Goal: Task Accomplishment & Management: Manage account settings

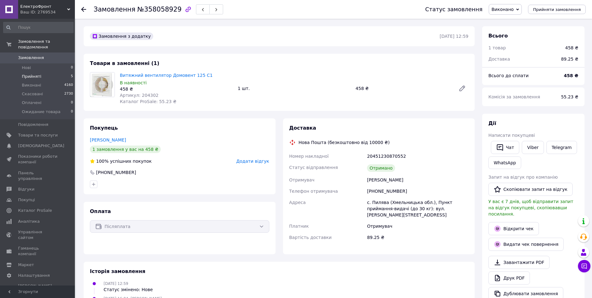
click at [36, 74] on span "Прийняті" at bounding box center [31, 77] width 19 height 6
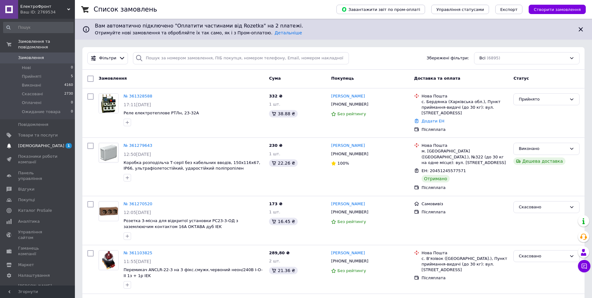
click at [25, 143] on span "[DEMOGRAPHIC_DATA]" at bounding box center [41, 146] width 46 height 6
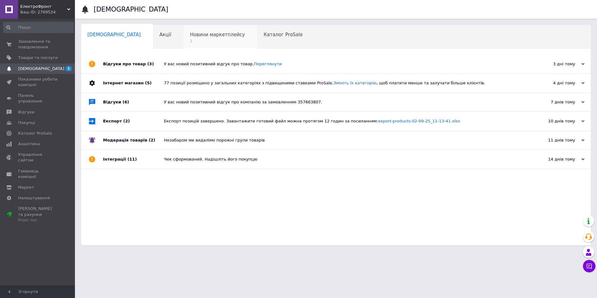
click at [191, 39] on span "1" at bounding box center [217, 41] width 55 height 5
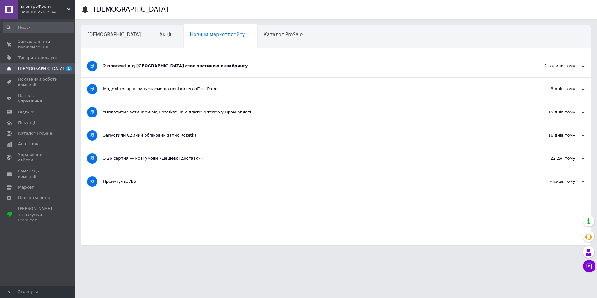
click at [173, 63] on div "2 платежі від [GEOGRAPHIC_DATA] стає частиною еквайрингу" at bounding box center [312, 66] width 419 height 6
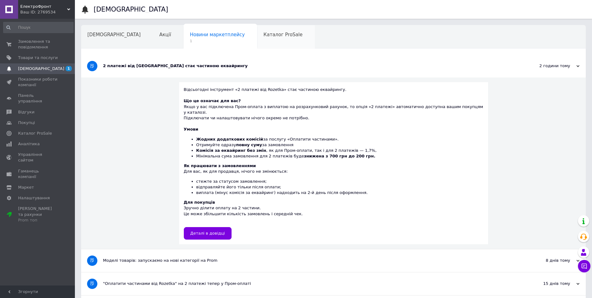
click at [264, 35] on span "Каталог ProSale" at bounding box center [283, 35] width 39 height 6
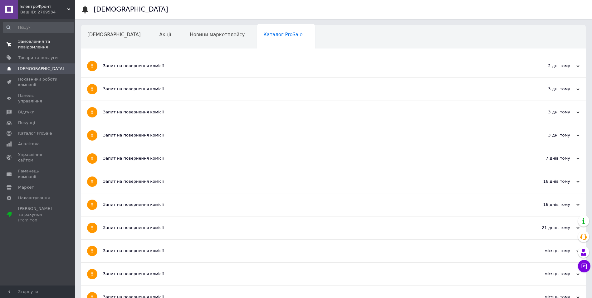
click at [31, 46] on span "Замовлення та повідомлення" at bounding box center [38, 44] width 40 height 11
